Goal: Task Accomplishment & Management: Manage account settings

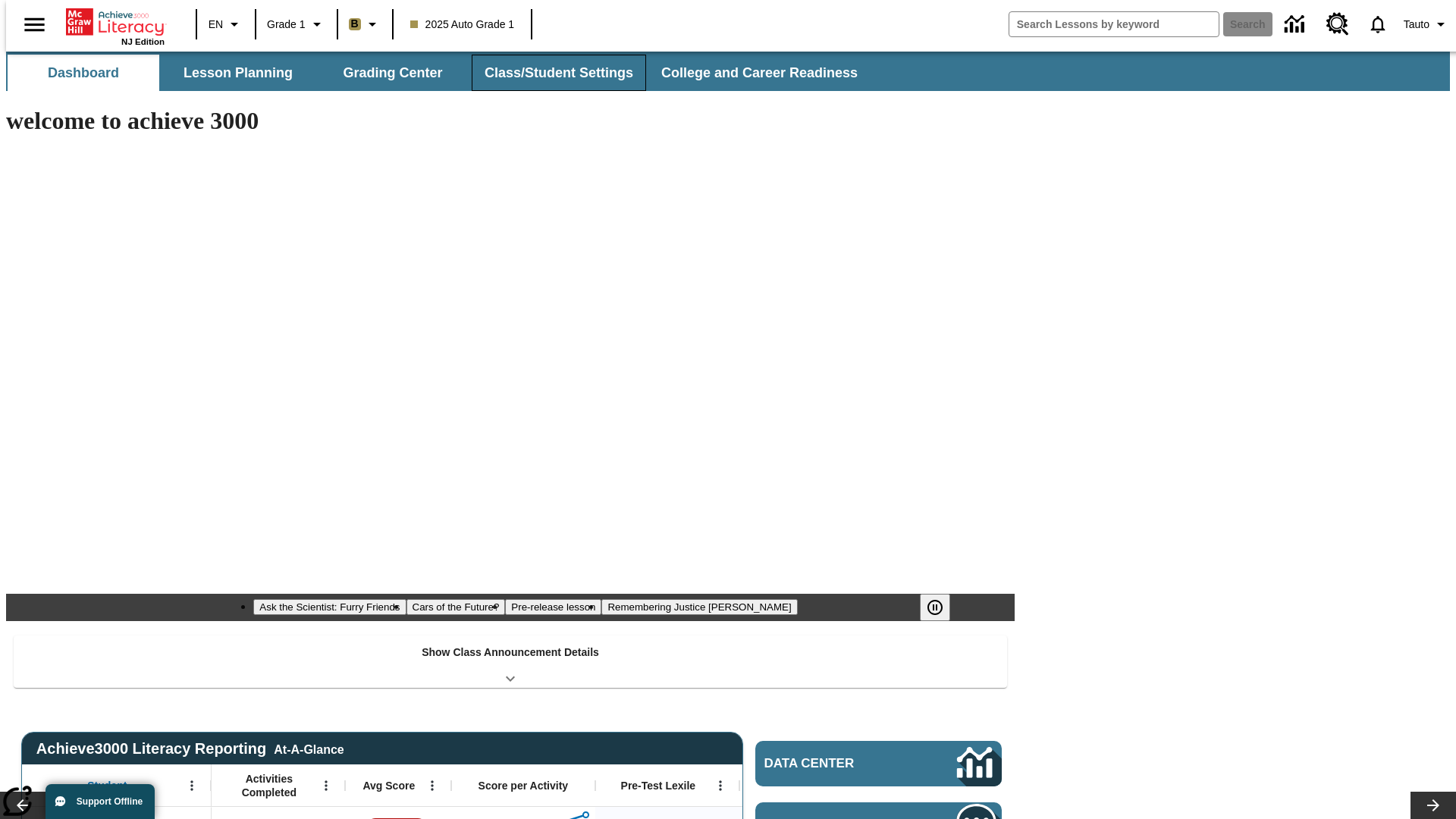
click at [551, 73] on button "Class/Student Settings" at bounding box center [558, 73] width 174 height 36
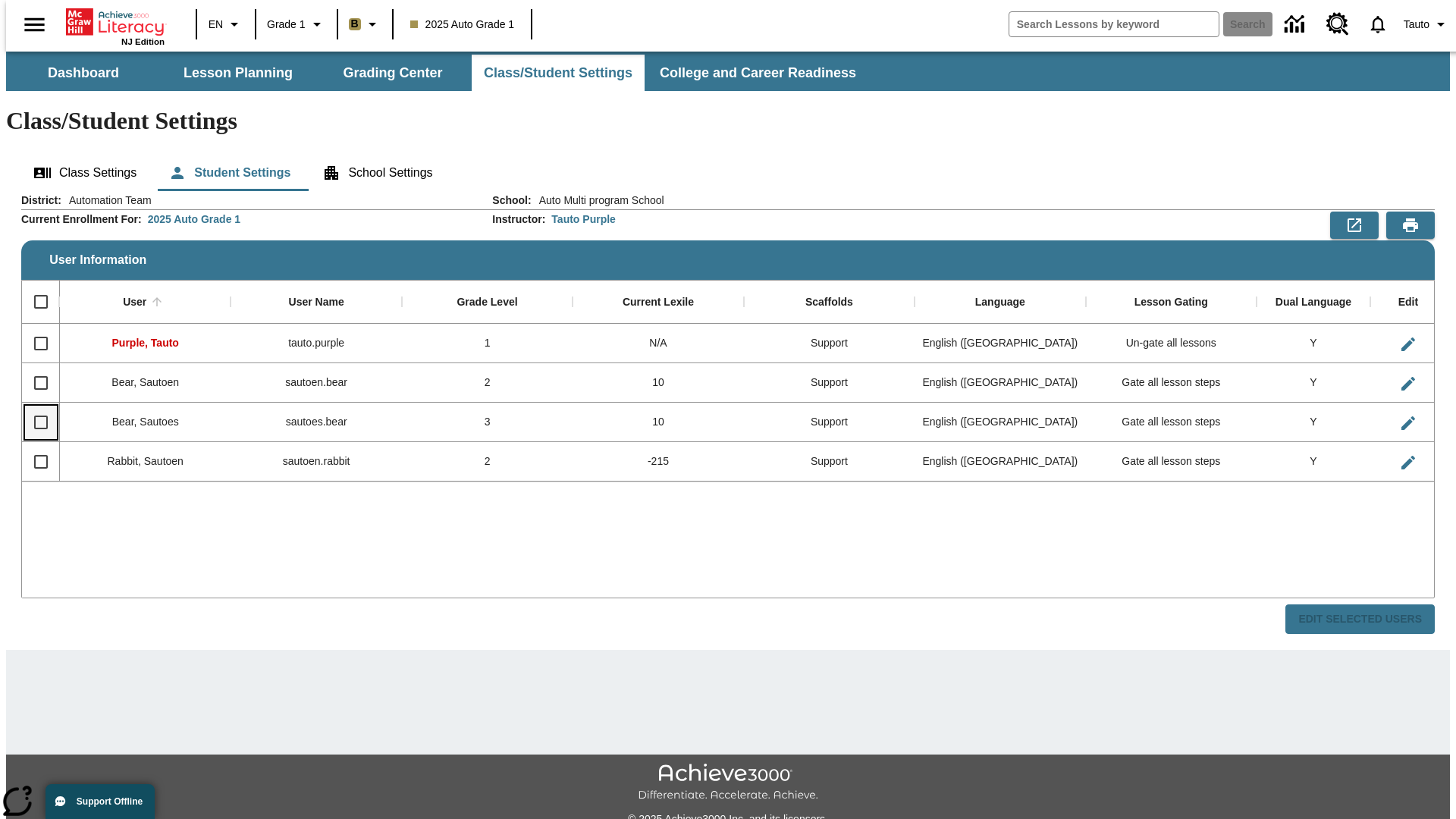
click at [34, 406] on input "Select row" at bounding box center [41, 422] width 32 height 32
checkbox input "true"
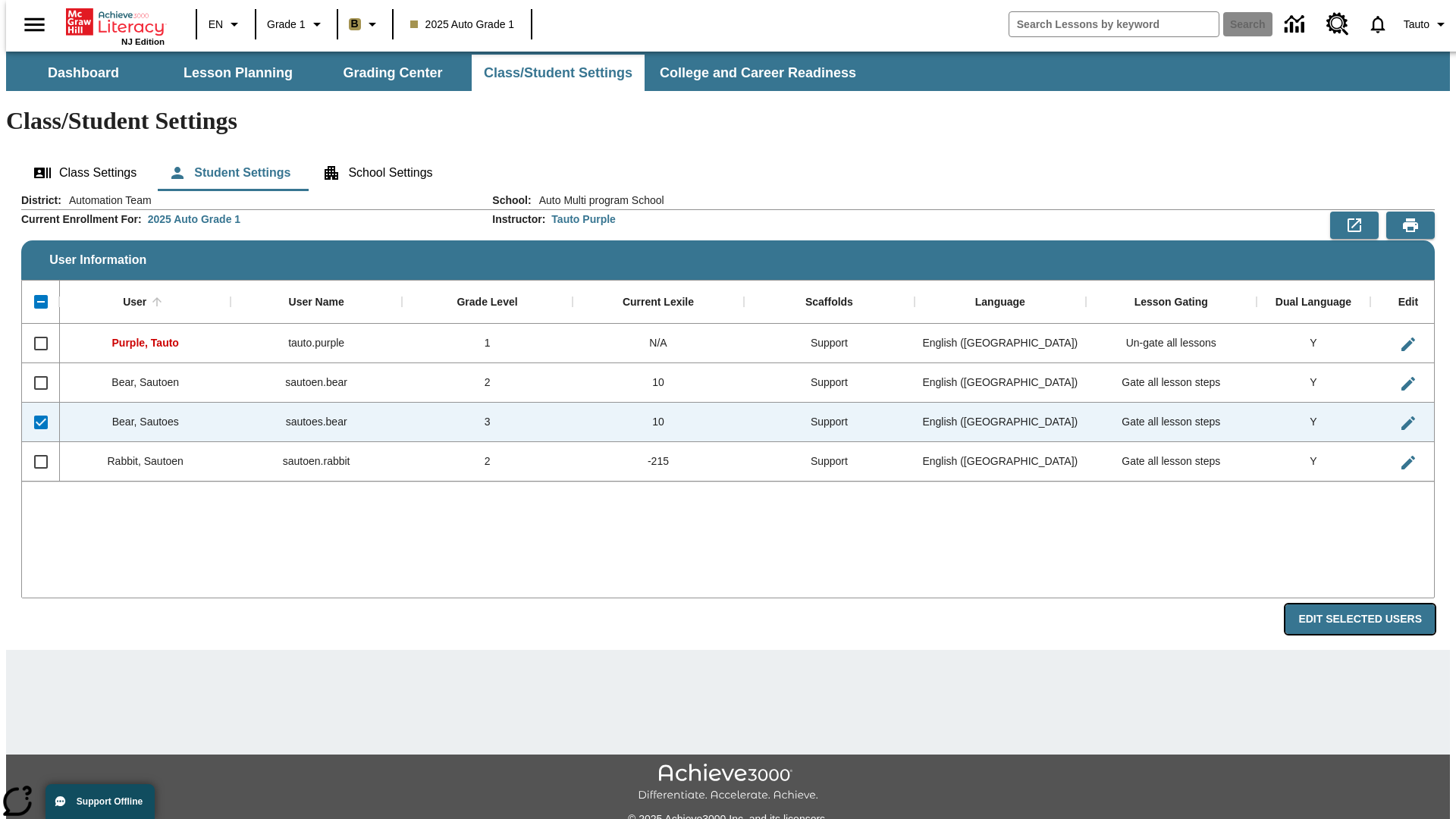
click at [1371, 604] on button "Edit Selected Users" at bounding box center [1359, 619] width 150 height 29
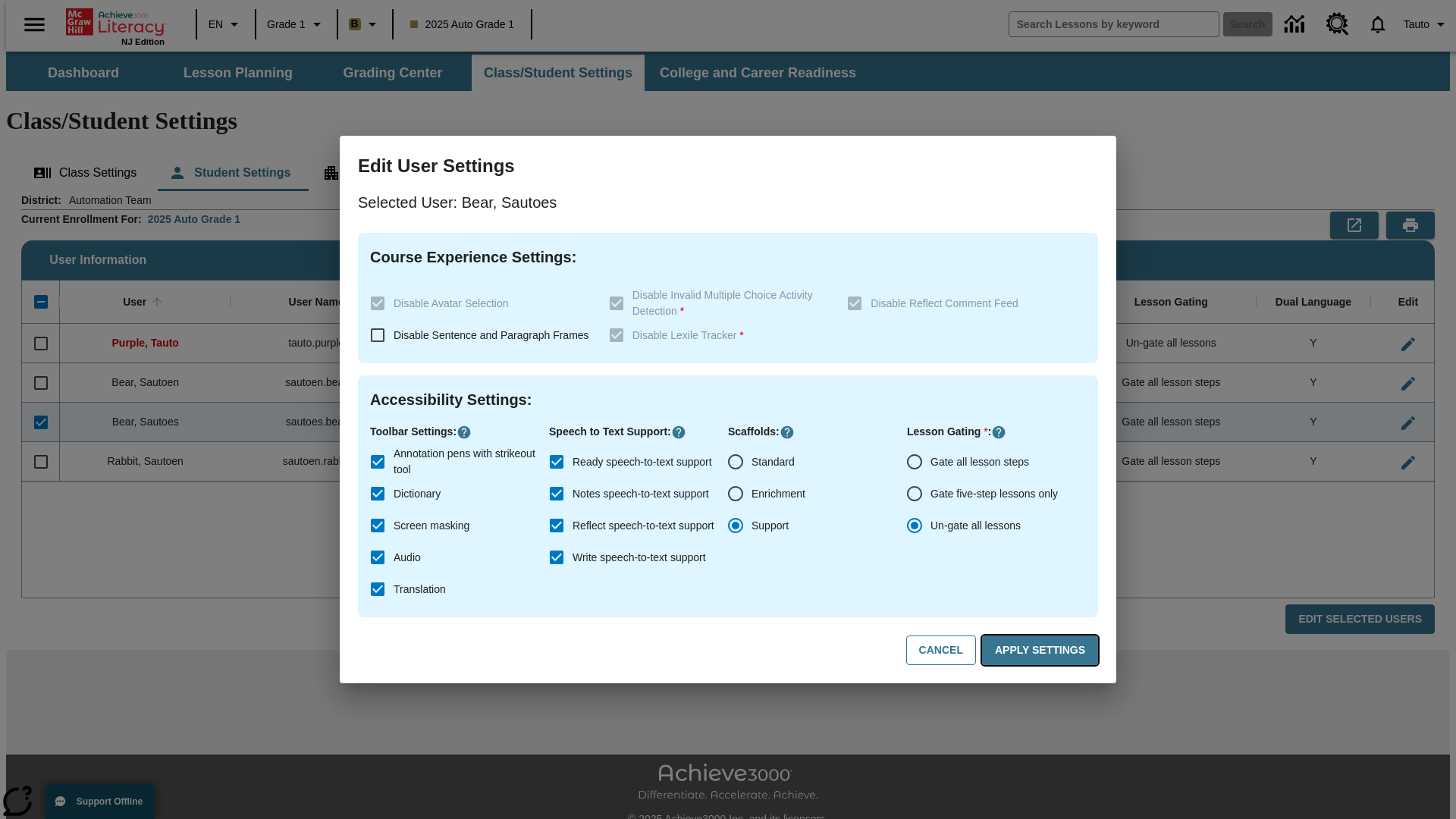
click at [1042, 650] on button "Apply Settings" at bounding box center [1039, 649] width 116 height 29
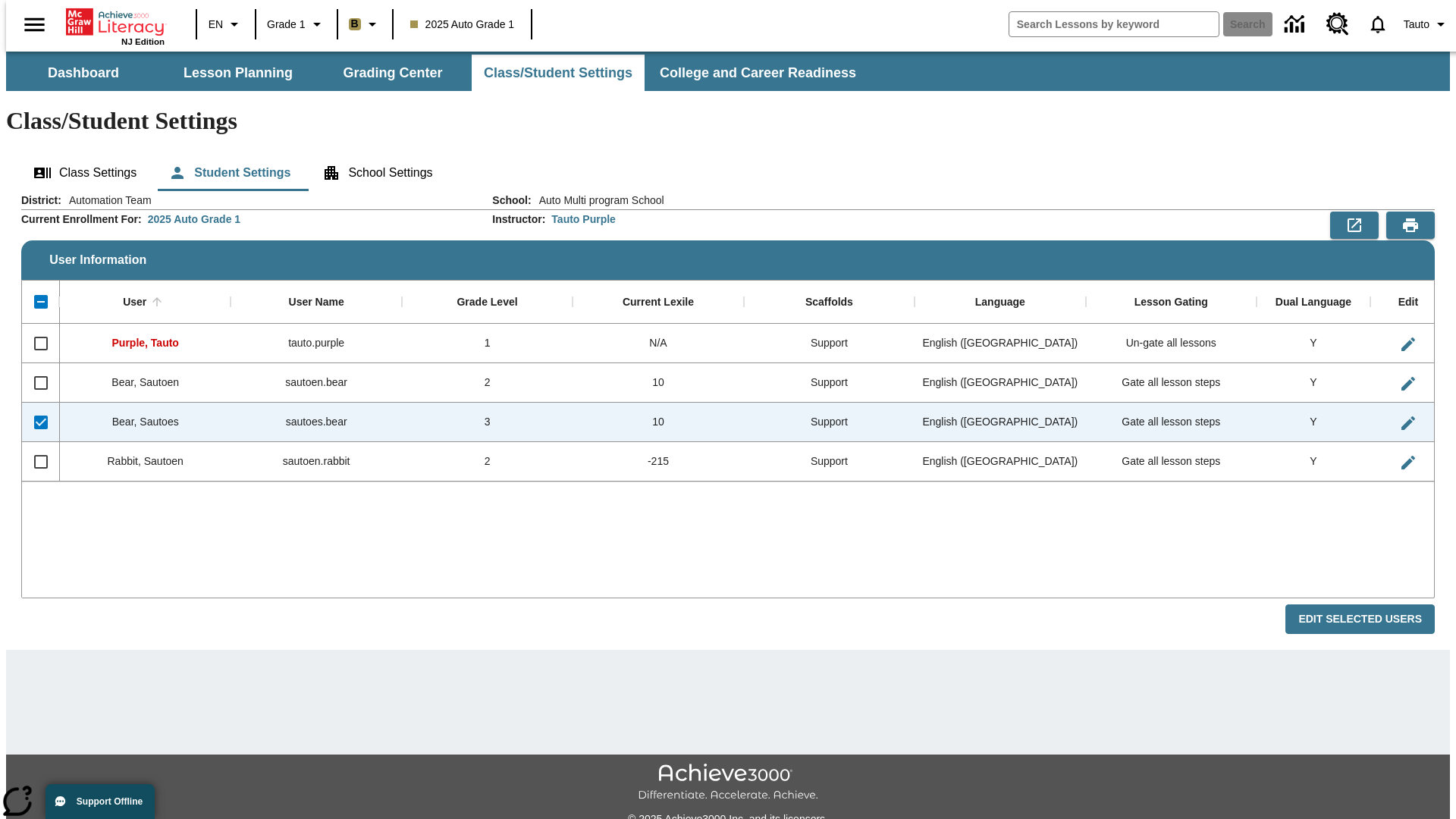
checkbox input "false"
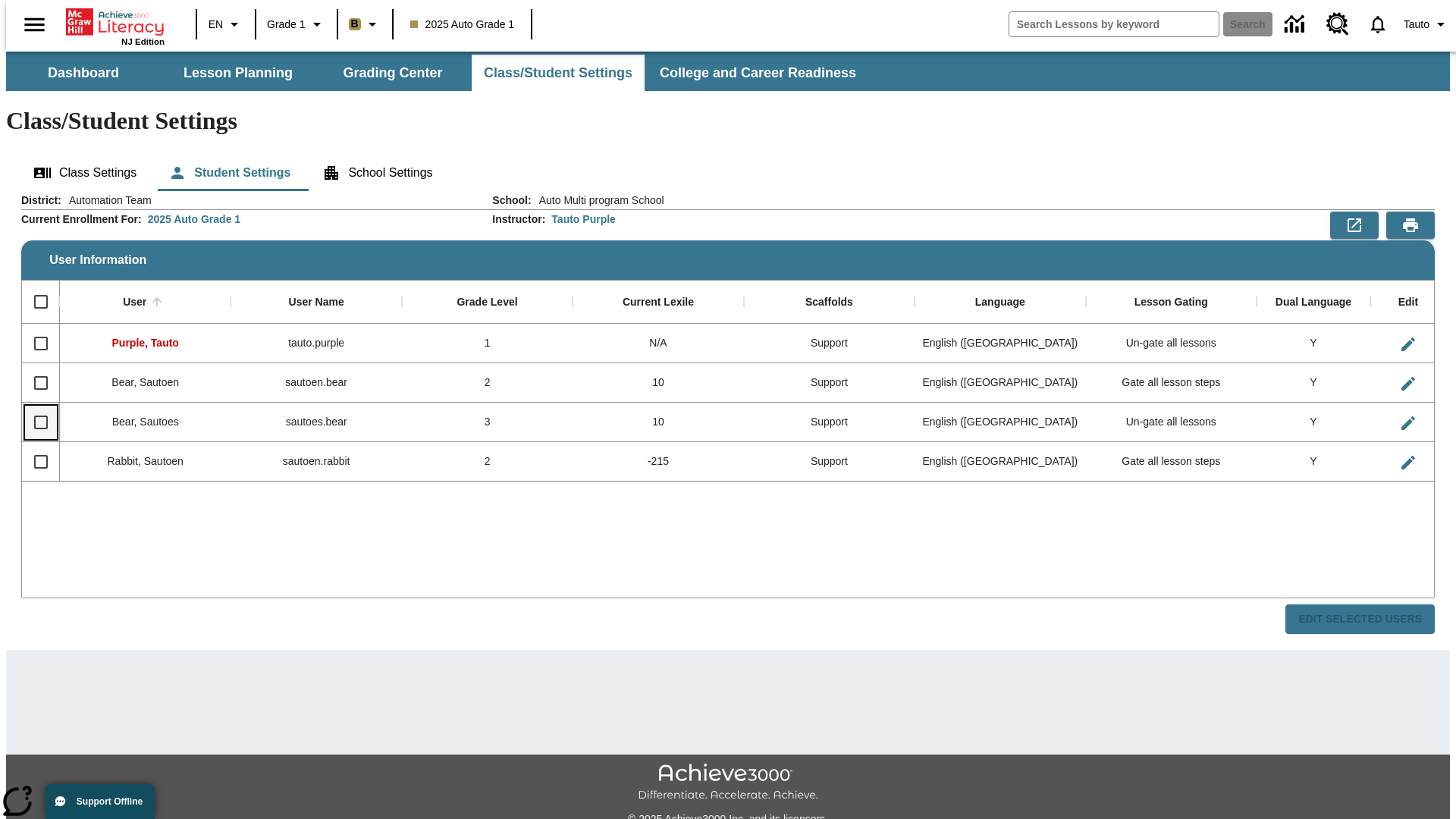
click at [34, 406] on input "Select row" at bounding box center [41, 422] width 32 height 32
checkbox input "true"
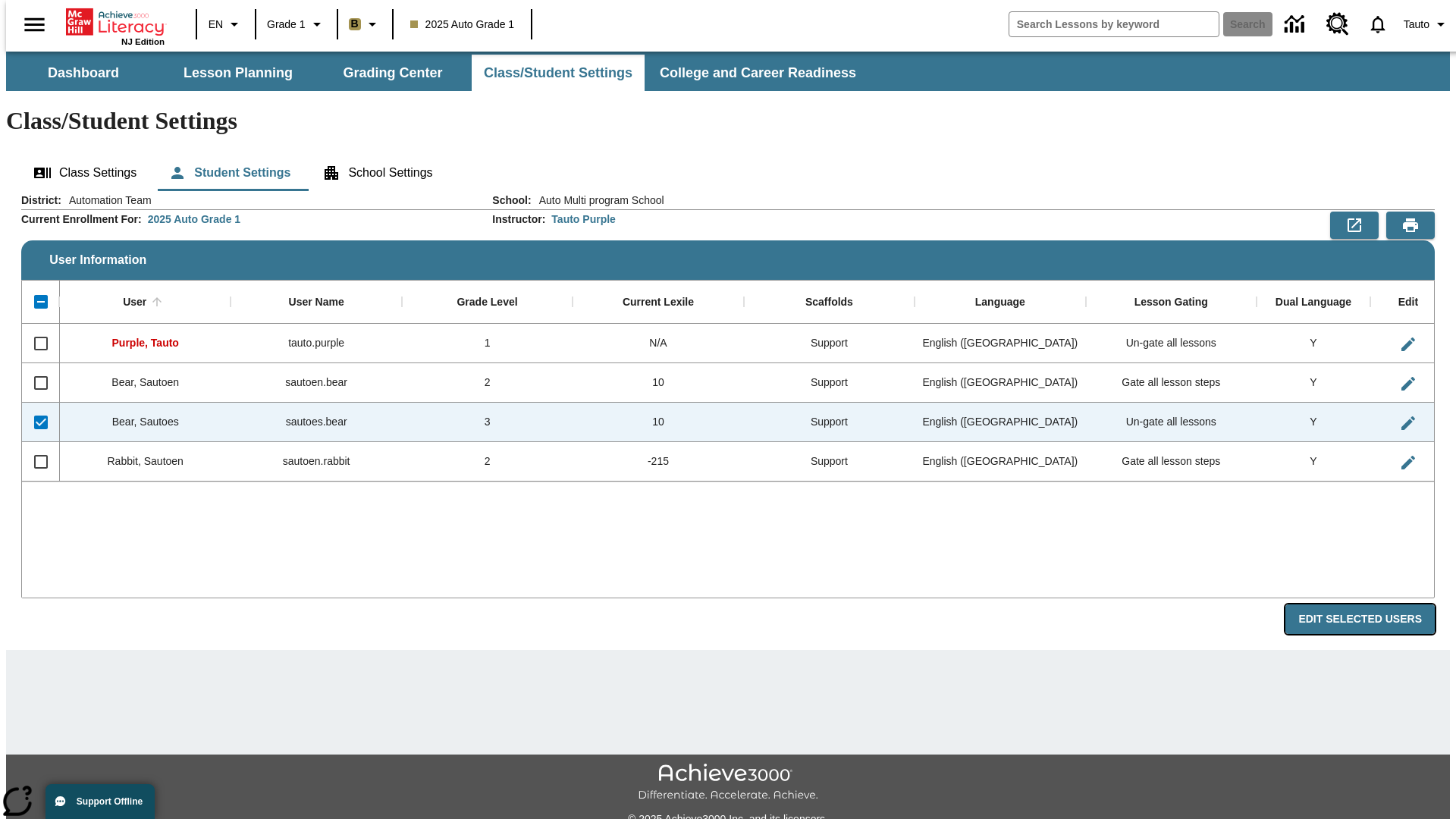
click at [1371, 604] on button "Edit Selected Users" at bounding box center [1359, 619] width 150 height 29
